Goal: Navigation & Orientation: Find specific page/section

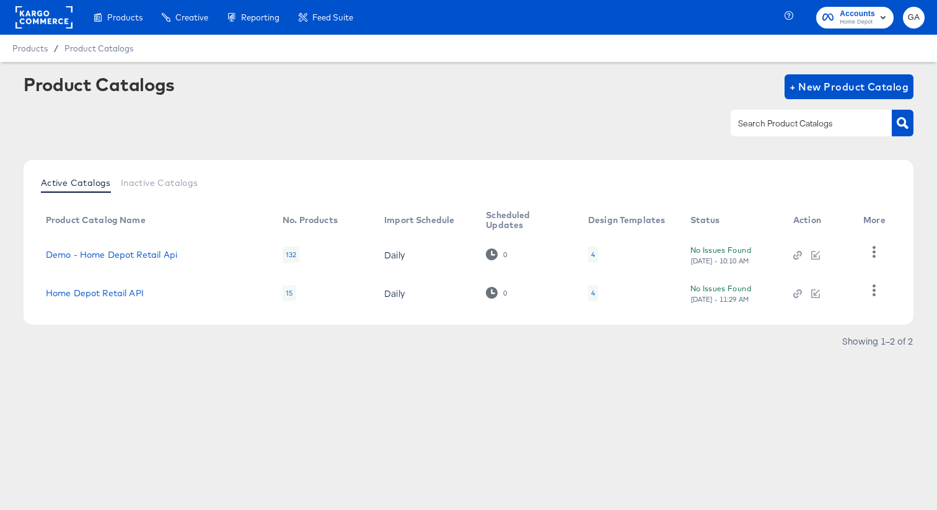
click at [840, 21] on span "Home Depot" at bounding box center [857, 22] width 35 height 10
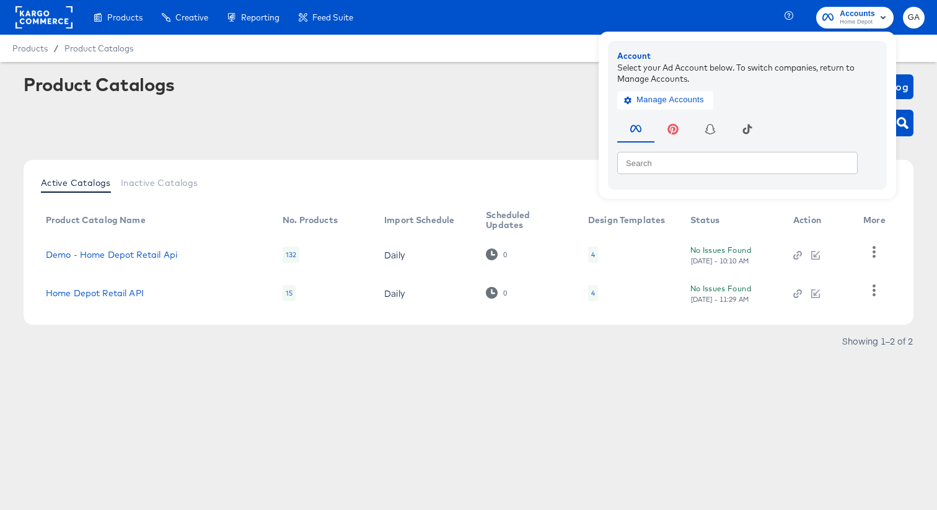
click at [29, 20] on rect at bounding box center [43, 17] width 57 height 22
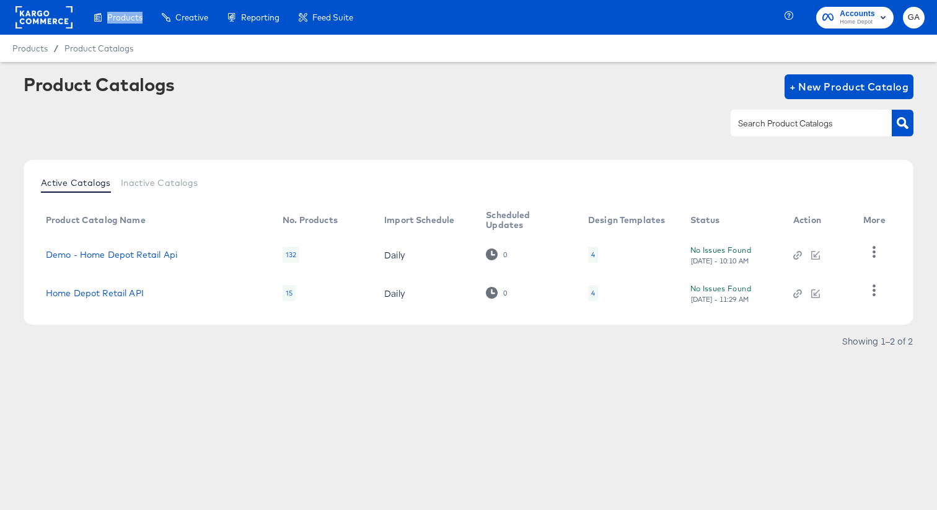
click at [29, 20] on rect at bounding box center [43, 17] width 57 height 22
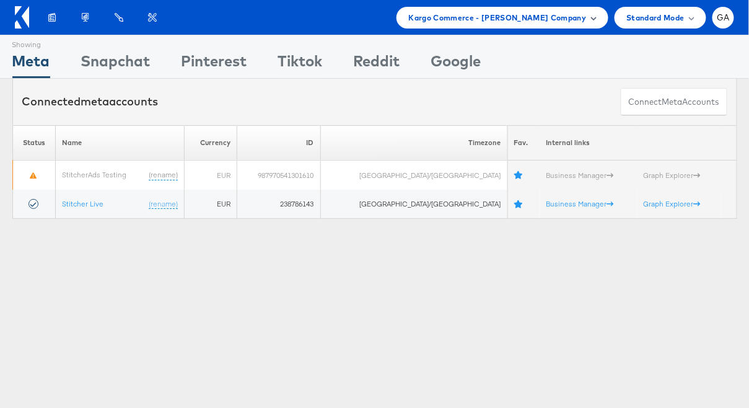
click at [540, 11] on div "Kargo Commerce - George Aguila Company" at bounding box center [503, 18] width 212 height 22
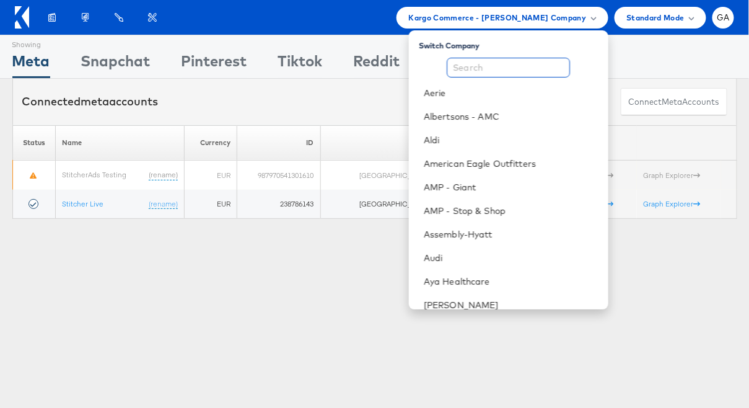
click at [504, 64] on input "text" at bounding box center [508, 68] width 123 height 20
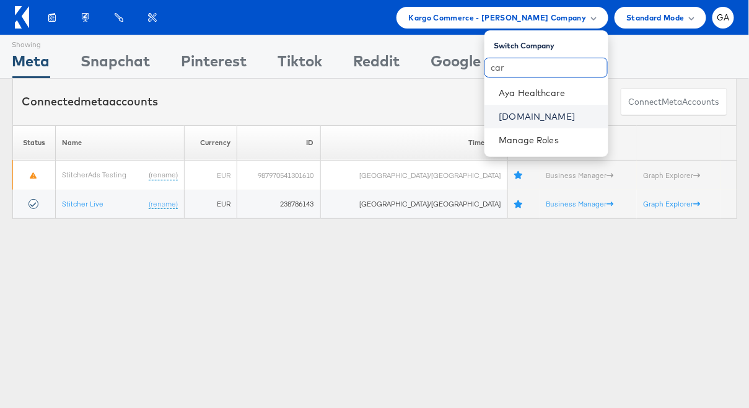
type input "car"
click at [507, 120] on link "Cars.com" at bounding box center [548, 116] width 99 height 12
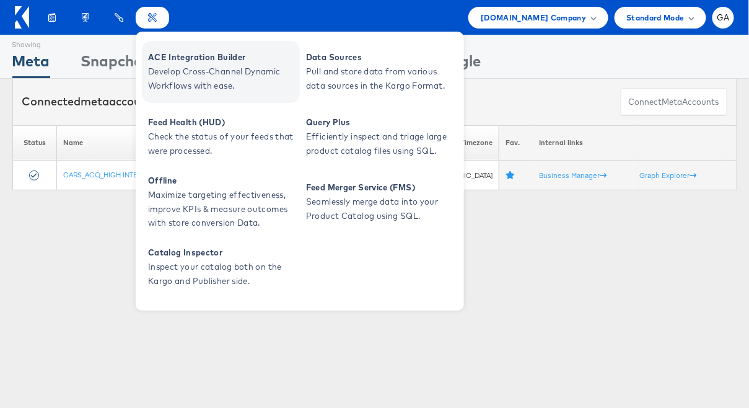
click at [181, 75] on span "Develop Cross-Channel Dynamic Workflows with ease." at bounding box center [222, 78] width 149 height 29
